Goal: Task Accomplishment & Management: Complete application form

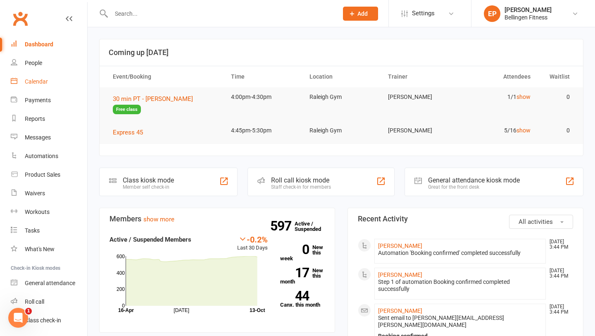
click at [51, 81] on link "Calendar" at bounding box center [49, 81] width 76 height 19
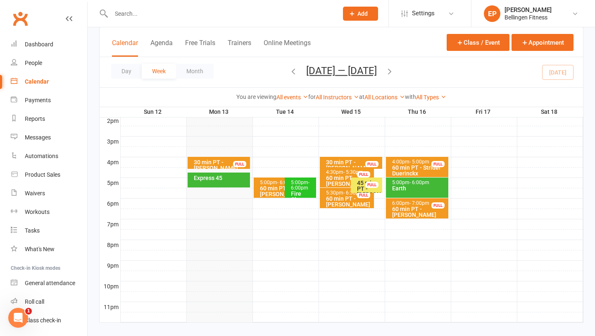
scroll to position [342, 0]
click at [230, 184] on div "Express 45" at bounding box center [219, 180] width 62 height 15
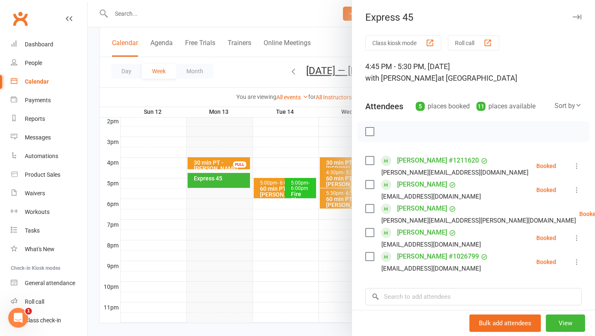
click at [580, 17] on icon "button" at bounding box center [577, 16] width 9 height 5
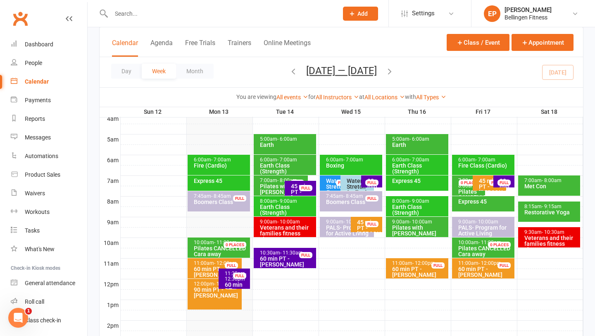
scroll to position [135, 0]
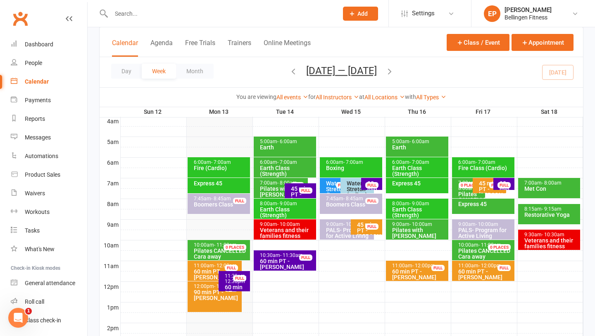
click at [361, 166] on div "Boxing" at bounding box center [353, 168] width 55 height 6
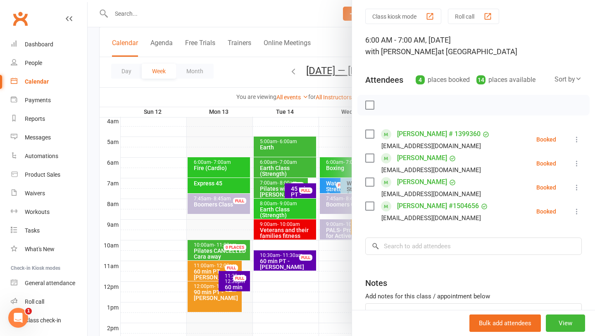
scroll to position [27, 0]
click at [340, 114] on div at bounding box center [342, 168] width 508 height 336
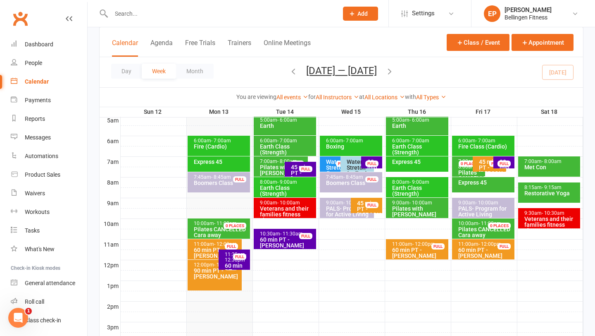
scroll to position [138, 0]
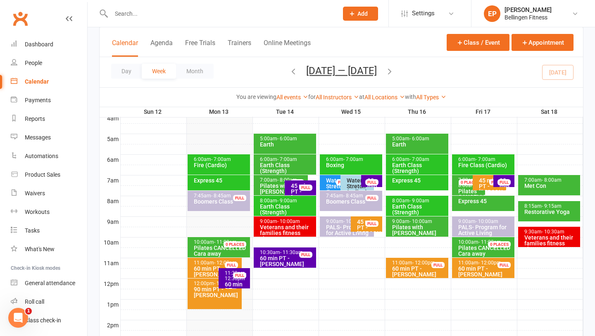
click at [356, 169] on div "6:00am - 7:00am Boxing" at bounding box center [351, 164] width 62 height 20
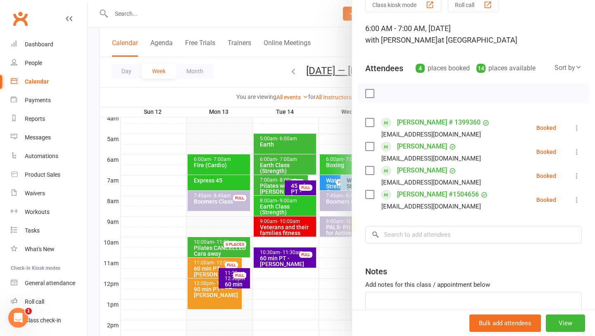
scroll to position [39, 0]
click at [54, 66] on link "People" at bounding box center [49, 63] width 76 height 19
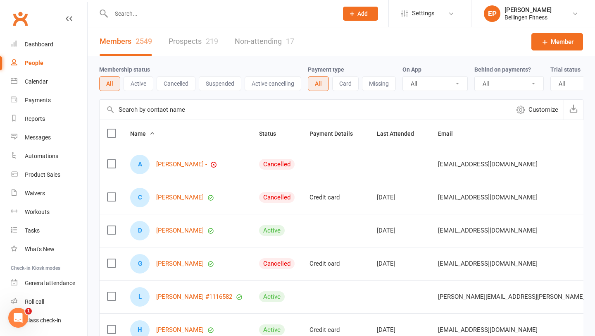
click at [353, 15] on icon at bounding box center [352, 13] width 7 height 7
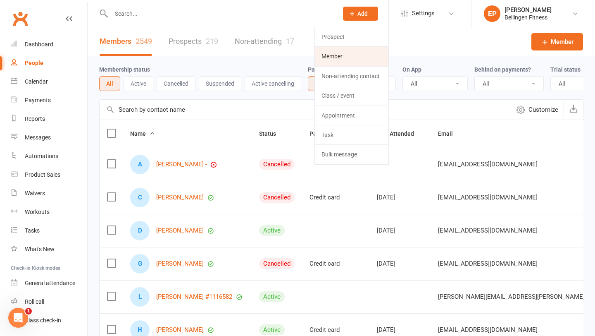
click at [356, 54] on link "Member" at bounding box center [352, 56] width 74 height 19
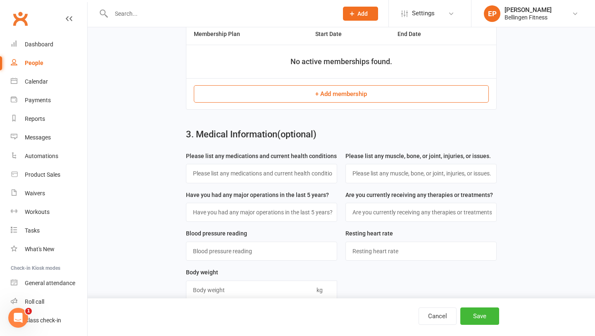
scroll to position [203, 0]
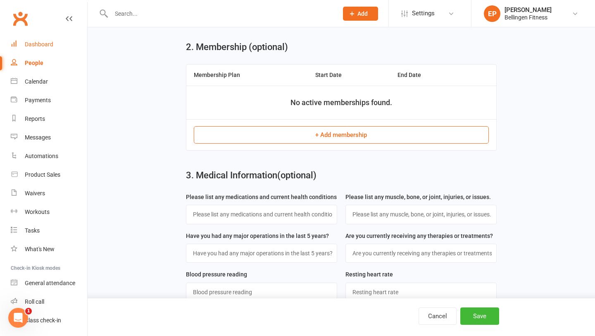
click at [57, 44] on link "Dashboard" at bounding box center [49, 44] width 76 height 19
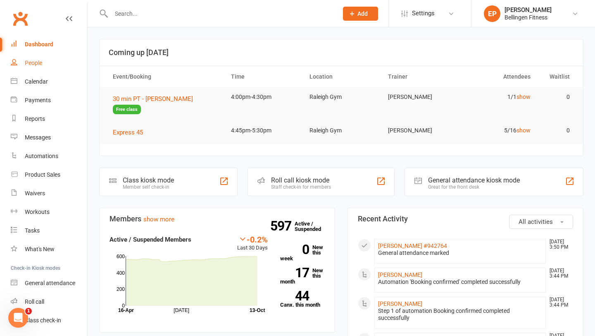
click at [57, 60] on link "People" at bounding box center [49, 63] width 76 height 19
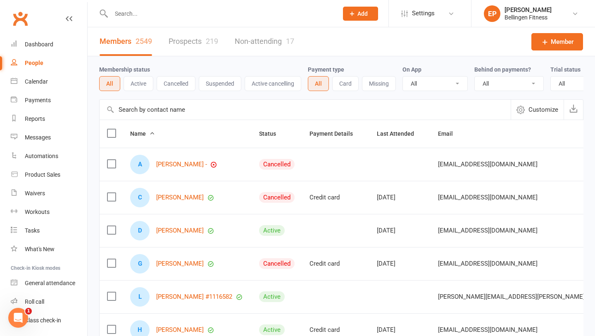
click at [359, 18] on button "Add" at bounding box center [360, 14] width 35 height 14
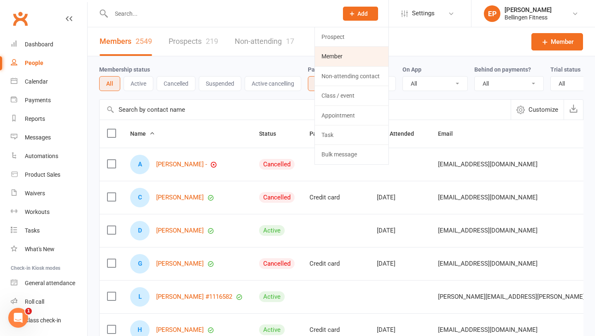
click at [345, 54] on link "Member" at bounding box center [352, 56] width 74 height 19
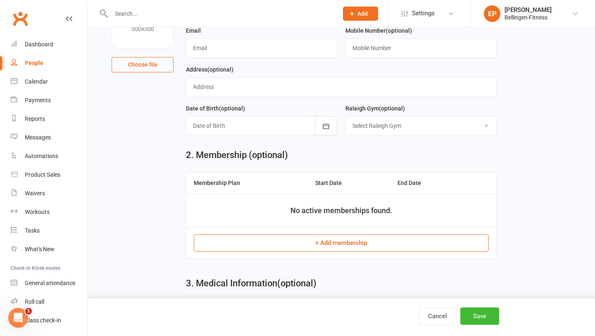
scroll to position [127, 0]
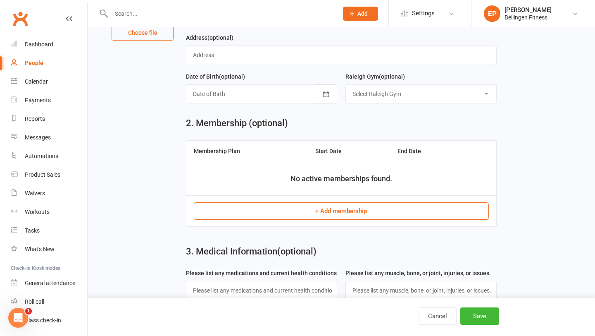
click at [311, 207] on button "+ Add membership" at bounding box center [341, 210] width 295 height 17
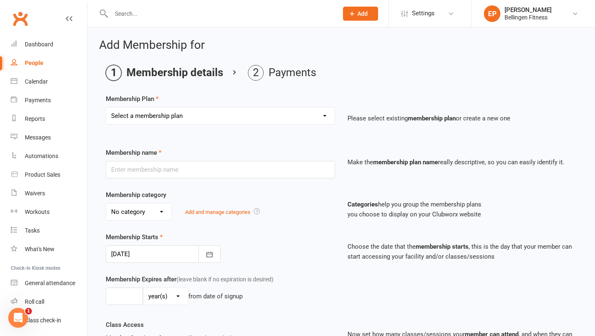
click at [323, 117] on select "Select a membership plan Gym membership WITH classes Group Training 10 pass exc…" at bounding box center [220, 116] width 229 height 17
click at [310, 108] on select "Select a membership plan Gym membership WITH classes Group Training 10 pass exc…" at bounding box center [220, 116] width 229 height 17
select select "6"
click at [106, 108] on select "Select a membership plan Gym membership WITH classes Group Training 10 pass exc…" at bounding box center [220, 116] width 229 height 17
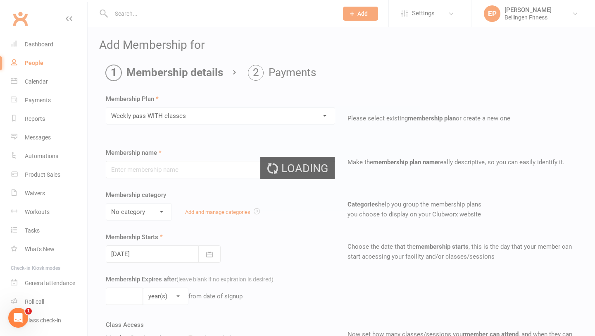
type input "Weekly pass WITH classes"
select select "1"
type input "1"
select select "1"
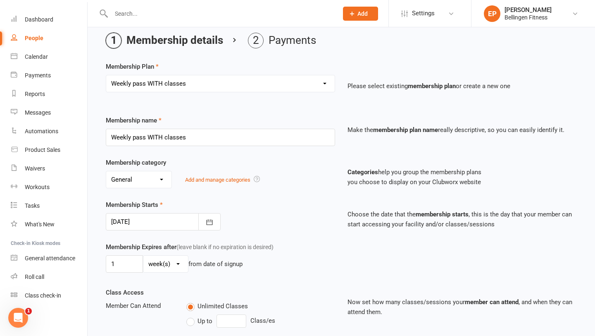
scroll to position [190, 0]
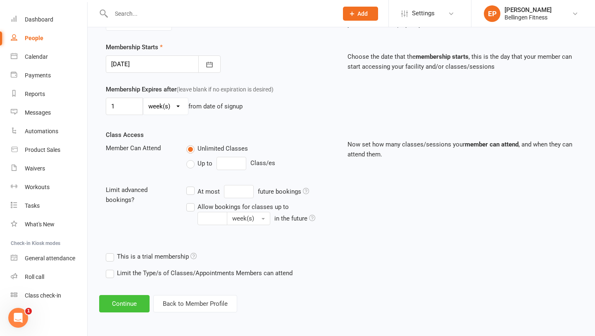
click at [145, 298] on button "Continue" at bounding box center [124, 303] width 50 height 17
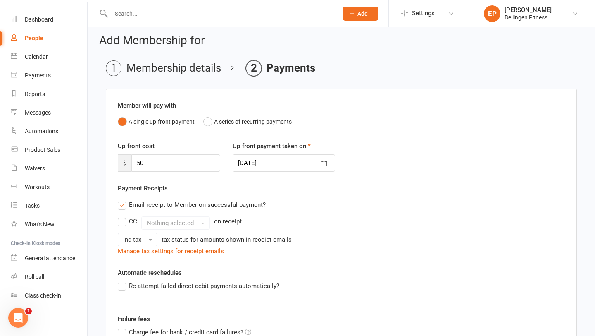
scroll to position [0, 0]
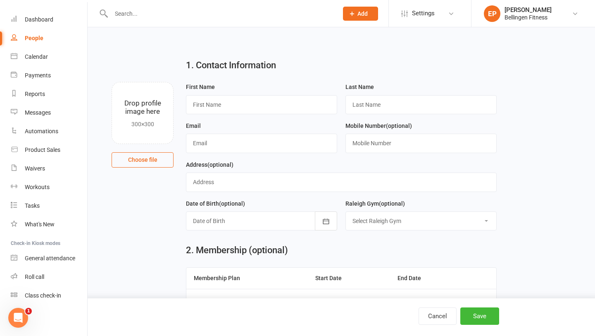
click at [361, 15] on span "Add" at bounding box center [363, 13] width 10 height 7
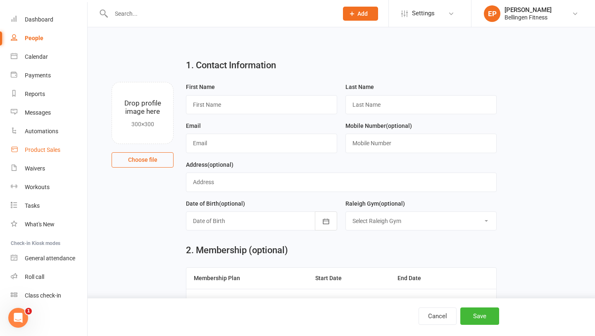
click at [50, 149] on div "Product Sales" at bounding box center [43, 149] width 36 height 7
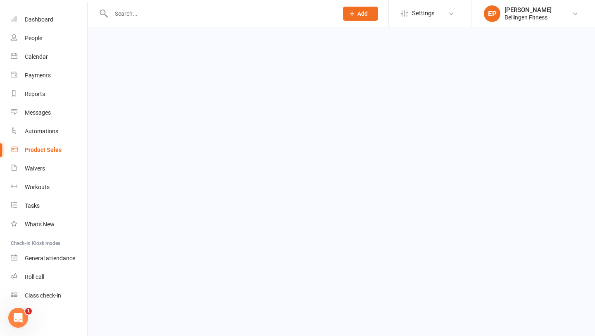
select select "100"
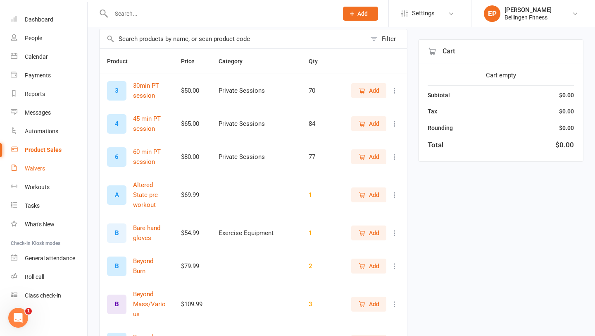
scroll to position [68, 0]
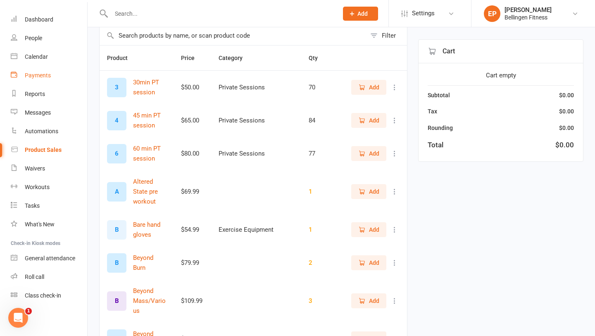
click at [44, 78] on div "Payments" at bounding box center [38, 75] width 26 height 7
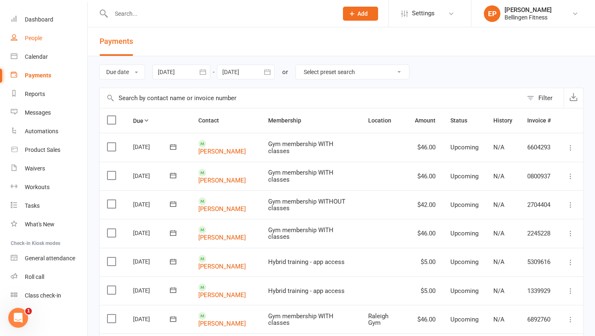
click at [49, 33] on link "People" at bounding box center [49, 38] width 76 height 19
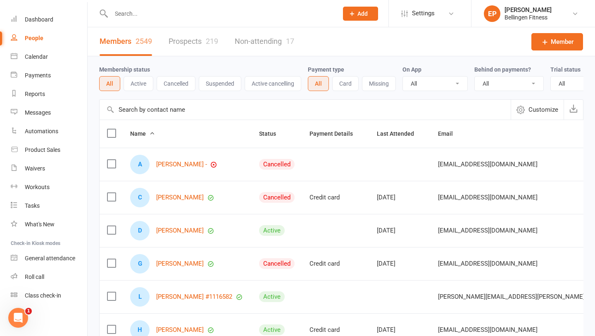
click at [351, 14] on icon at bounding box center [352, 13] width 7 height 7
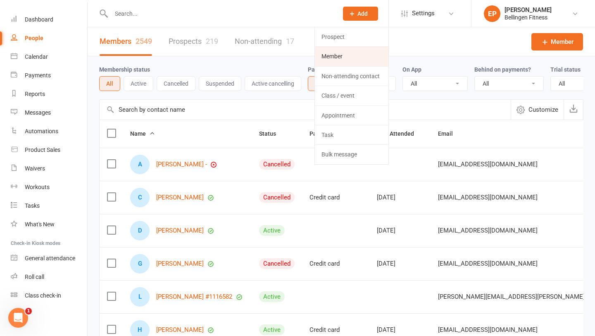
click at [352, 60] on link "Member" at bounding box center [352, 56] width 74 height 19
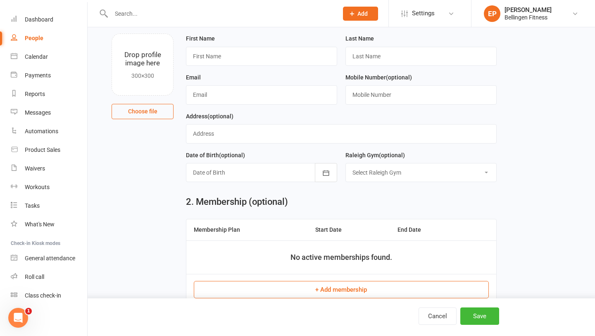
scroll to position [65, 0]
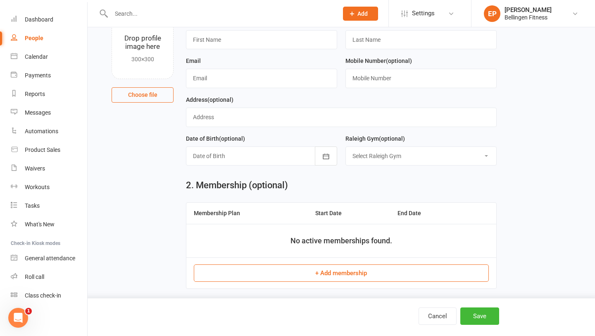
click at [301, 266] on button "+ Add membership" at bounding box center [341, 272] width 295 height 17
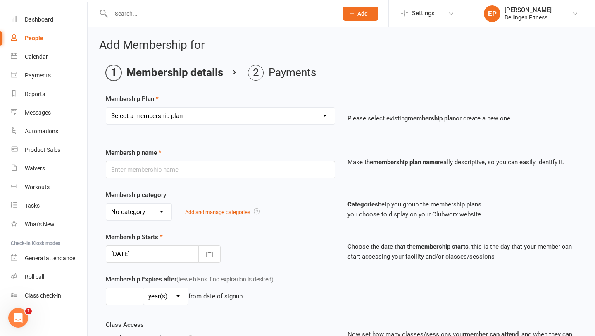
click at [295, 114] on select "Select a membership plan Gym membership WITH classes Group Training 10 pass exc…" at bounding box center [220, 116] width 229 height 17
select select "0"
click at [106, 108] on select "Select a membership plan Gym membership WITH classes Group Training 10 pass exc…" at bounding box center [220, 116] width 229 height 17
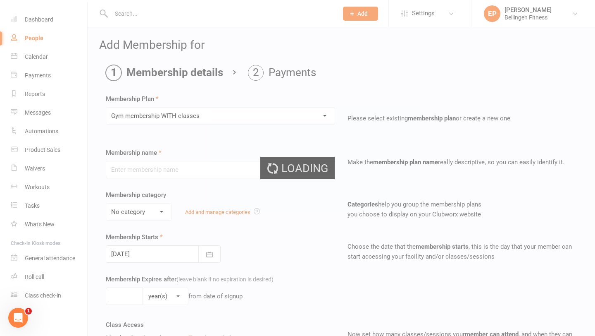
type input "Gym membership WITH classes"
select select "1"
type input "0"
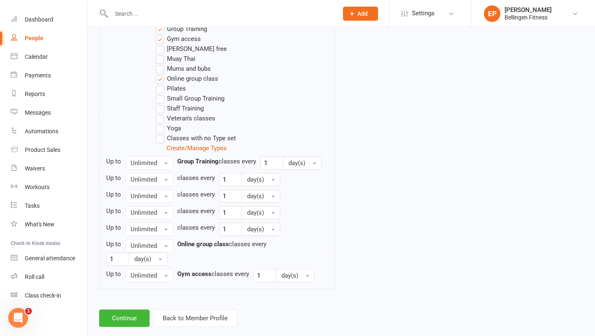
scroll to position [498, 0]
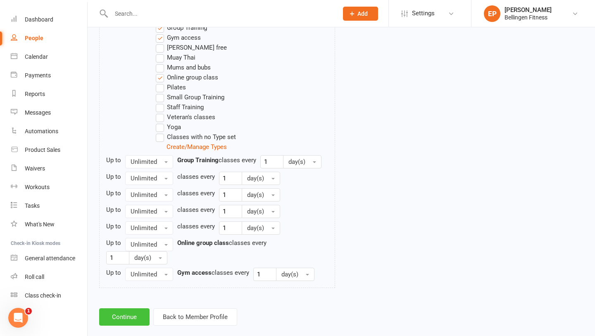
click at [138, 320] on button "Continue" at bounding box center [124, 316] width 50 height 17
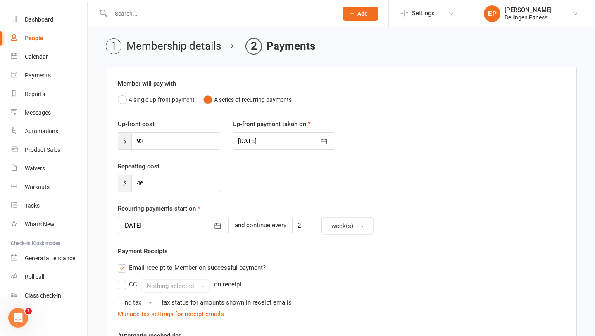
scroll to position [0, 0]
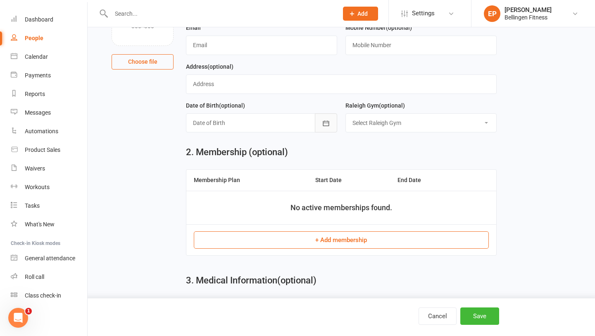
scroll to position [107, 0]
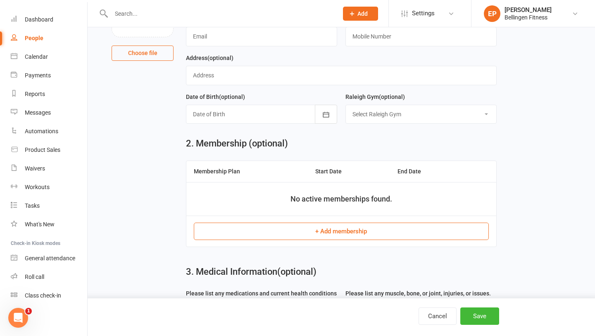
click at [327, 234] on button "+ Add membership" at bounding box center [341, 230] width 295 height 17
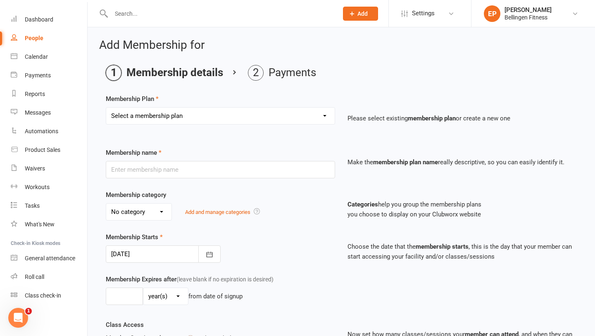
click at [325, 117] on select "Select a membership plan Gym membership WITH classes Group Training 10 pass exc…" at bounding box center [220, 116] width 229 height 17
select select "3"
click at [106, 108] on select "Select a membership plan Gym membership WITH classes Group Training 10 pass exc…" at bounding box center [220, 116] width 229 height 17
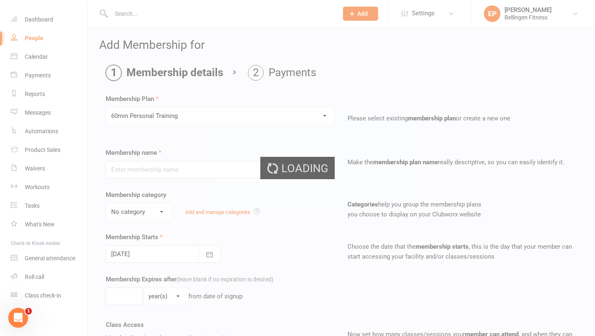
type input "60min Personal Training"
select select "2"
type input "1"
select select "1"
type input "1"
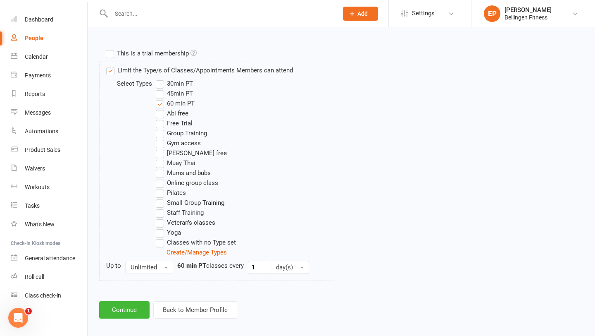
scroll to position [387, 0]
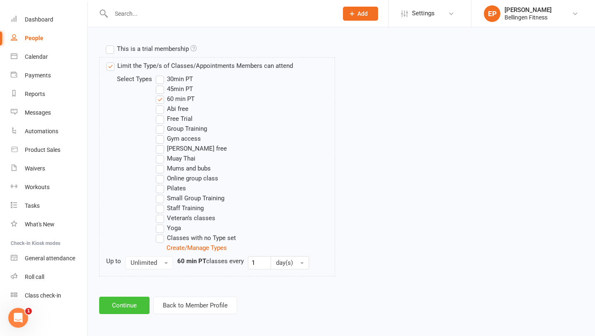
click at [141, 309] on button "Continue" at bounding box center [124, 304] width 50 height 17
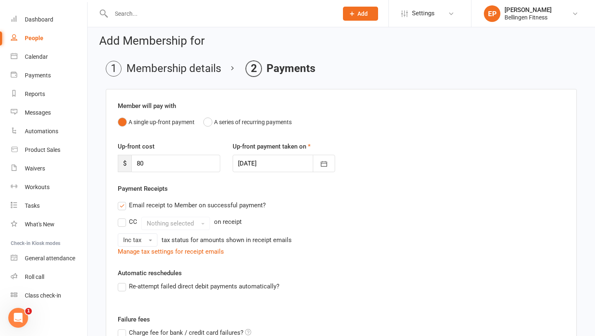
scroll to position [4, 0]
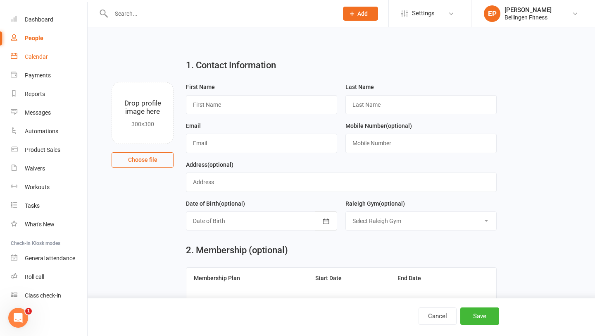
click at [35, 53] on link "Calendar" at bounding box center [49, 57] width 76 height 19
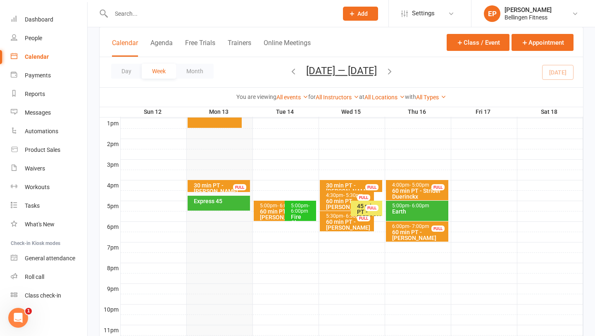
scroll to position [322, 0]
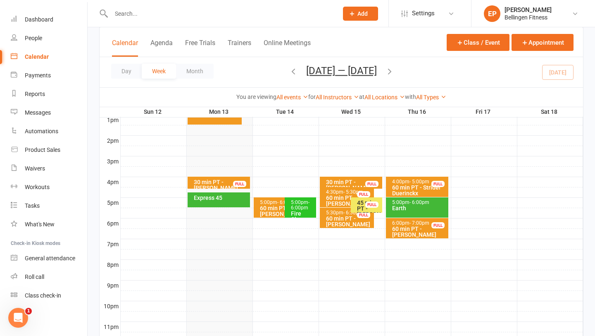
click at [232, 197] on div "Express 45" at bounding box center [221, 198] width 55 height 6
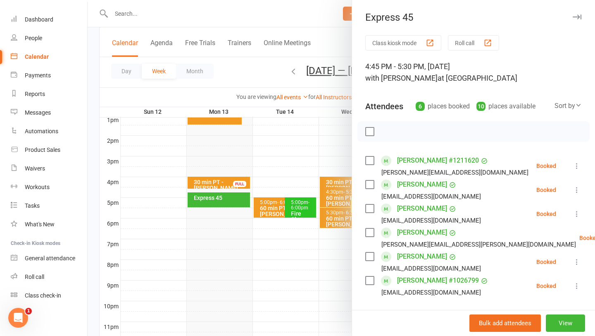
click at [219, 199] on div at bounding box center [342, 168] width 508 height 336
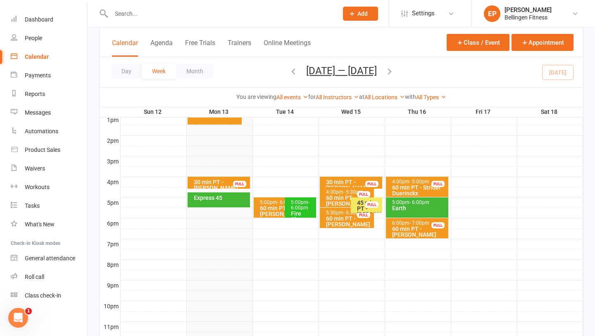
click at [220, 199] on div "Express 45" at bounding box center [221, 198] width 55 height 6
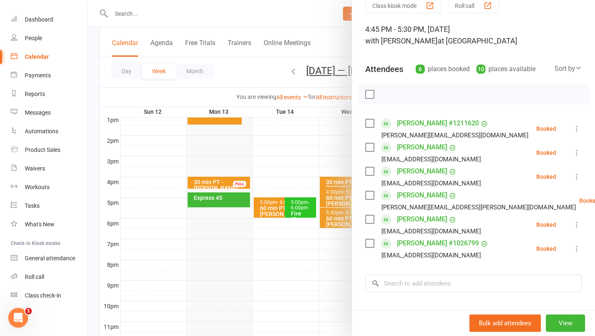
scroll to position [80, 0]
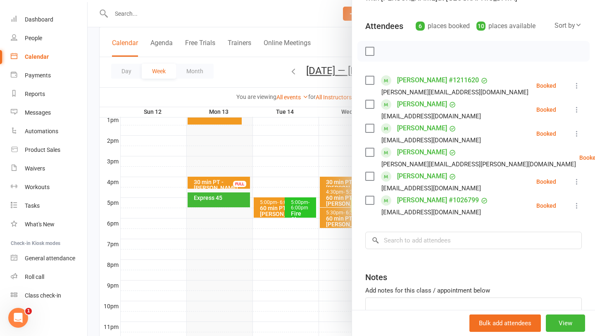
click at [241, 264] on div at bounding box center [342, 168] width 508 height 336
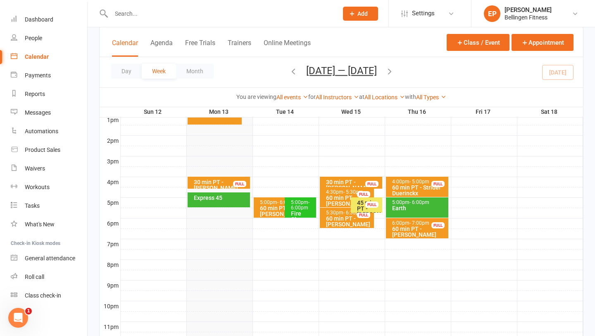
click at [365, 12] on span "Add" at bounding box center [363, 13] width 10 height 7
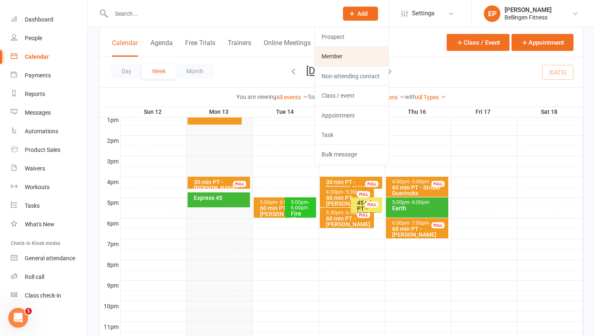
click at [359, 53] on link "Member" at bounding box center [352, 56] width 74 height 19
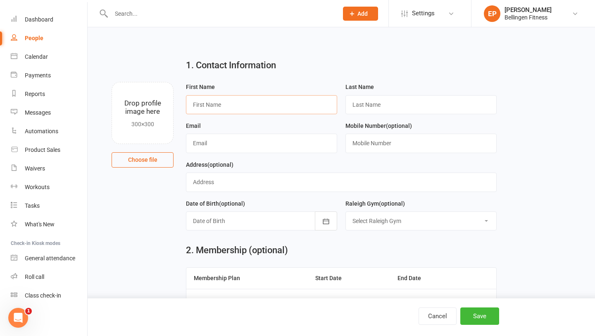
click at [266, 102] on input "text" at bounding box center [261, 104] width 151 height 19
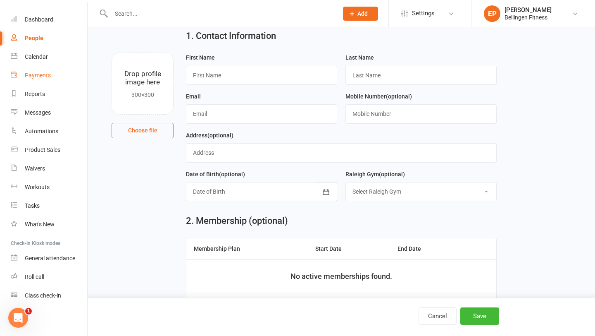
click at [58, 75] on link "Payments" at bounding box center [49, 75] width 76 height 19
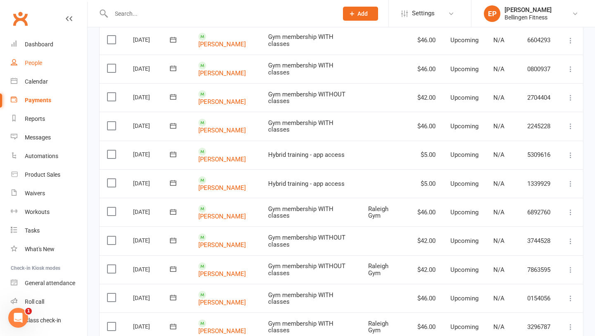
click at [59, 62] on link "People" at bounding box center [49, 63] width 76 height 19
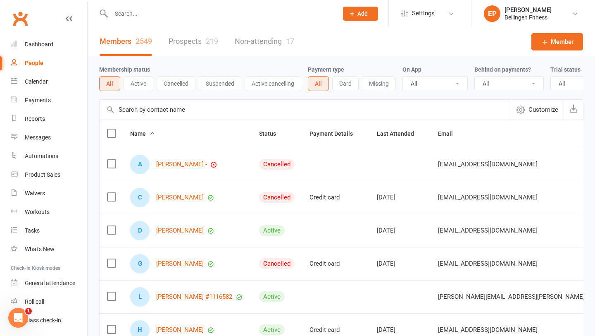
click at [358, 12] on span "Add" at bounding box center [363, 13] width 10 height 7
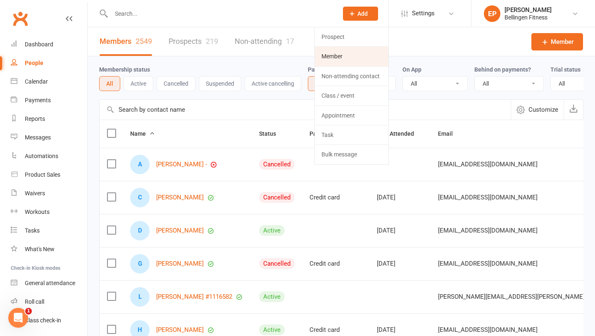
click at [345, 62] on link "Member" at bounding box center [352, 56] width 74 height 19
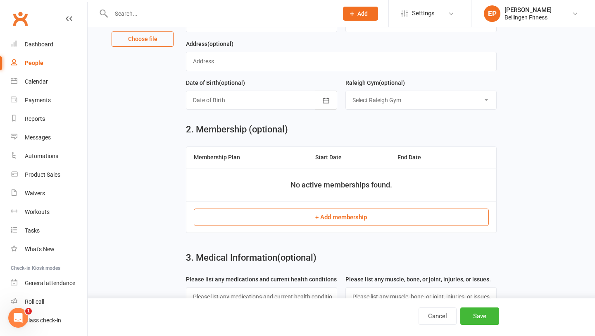
scroll to position [122, 0]
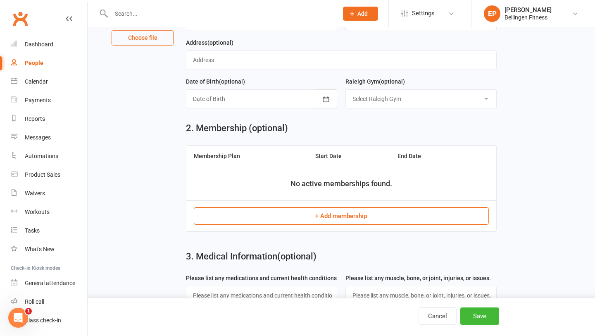
click at [337, 215] on button "+ Add membership" at bounding box center [341, 215] width 295 height 17
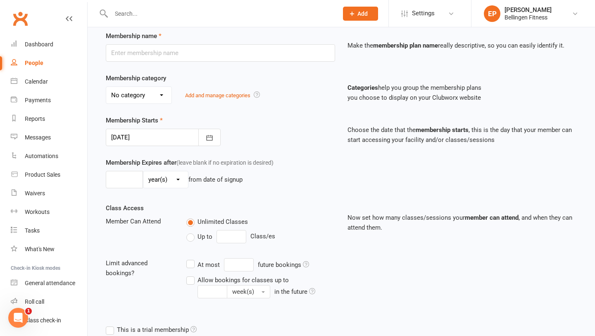
scroll to position [41, 0]
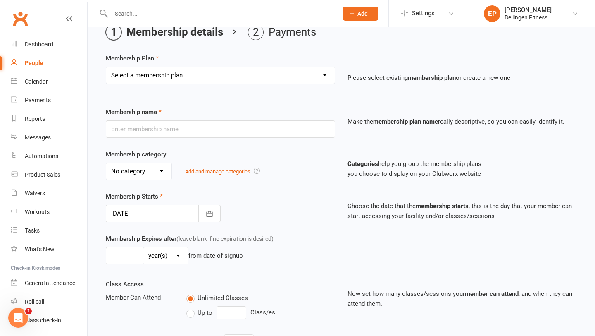
click at [327, 76] on select "Select a membership plan Gym membership WITH classes Group Training 10 pass exc…" at bounding box center [220, 75] width 229 height 17
select select "2"
click at [106, 67] on select "Select a membership plan Gym membership WITH classes Group Training 10 pass exc…" at bounding box center [220, 75] width 229 height 17
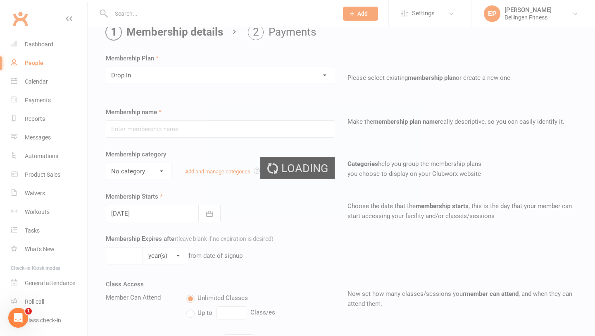
type input "Drop in"
select select "1"
type input "1"
select select "0"
type input "1"
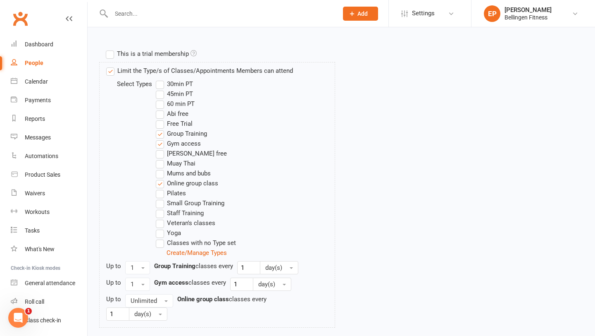
scroll to position [435, 0]
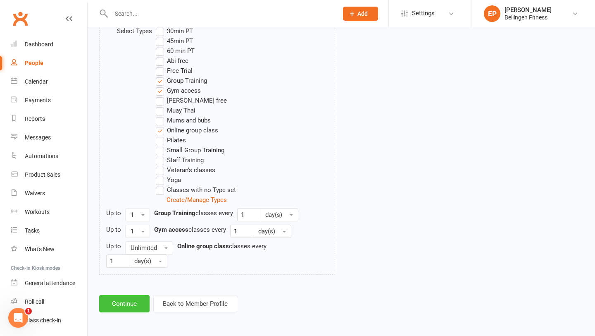
click at [144, 296] on button "Continue" at bounding box center [124, 303] width 50 height 17
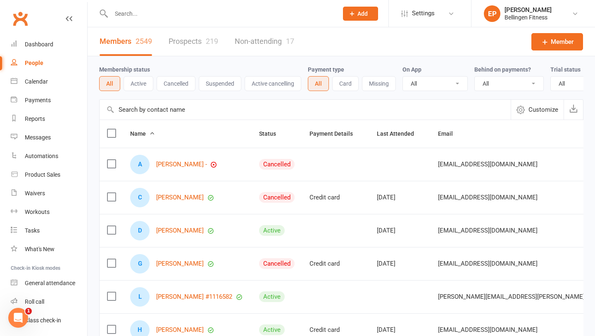
click at [66, 19] on icon at bounding box center [69, 18] width 7 height 7
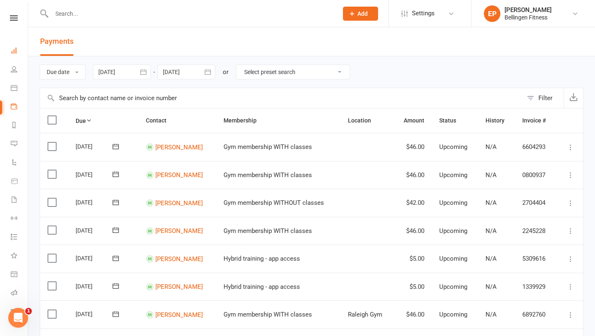
click at [19, 51] on link "Dashboard" at bounding box center [19, 51] width 17 height 19
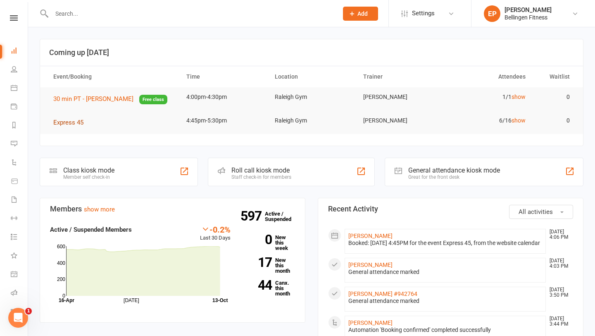
click at [66, 122] on span "Express 45" at bounding box center [68, 122] width 30 height 7
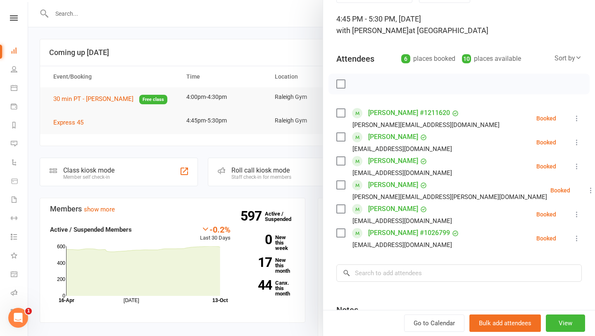
scroll to position [48, 0]
click at [390, 275] on input "search" at bounding box center [460, 272] width 246 height 17
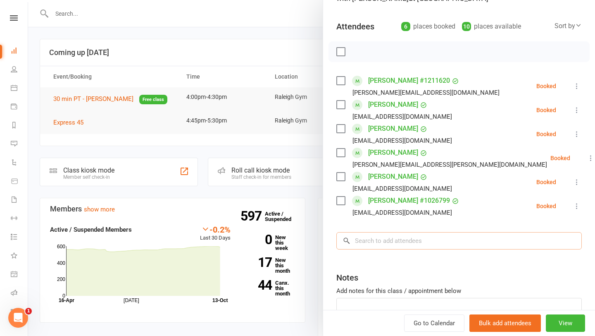
scroll to position [79, 0]
